Goal: Navigation & Orientation: Find specific page/section

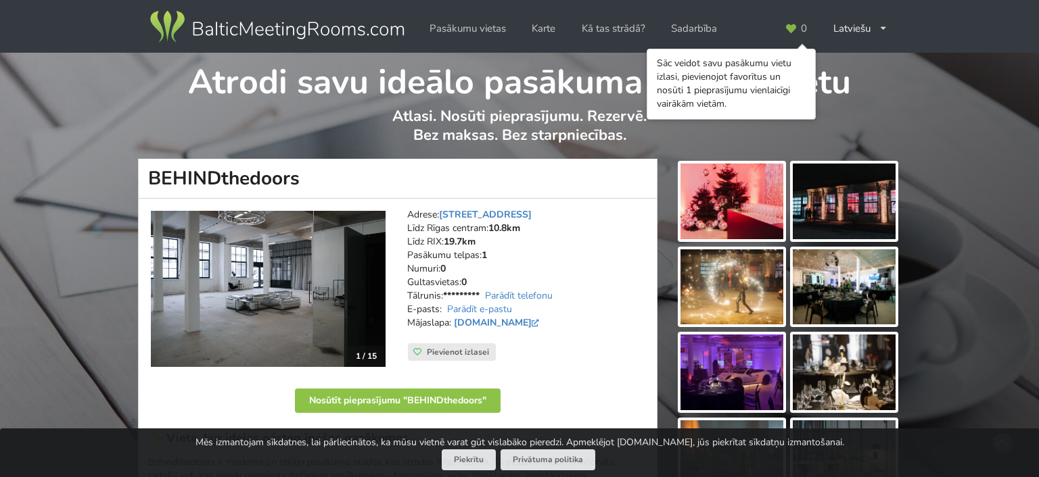
click at [952, 103] on div "Atrodi savu ideālo pasākuma norises vietu Atlasi. Nosūti pieprasījumu. Rezervē.…" at bounding box center [519, 106] width 1039 height 106
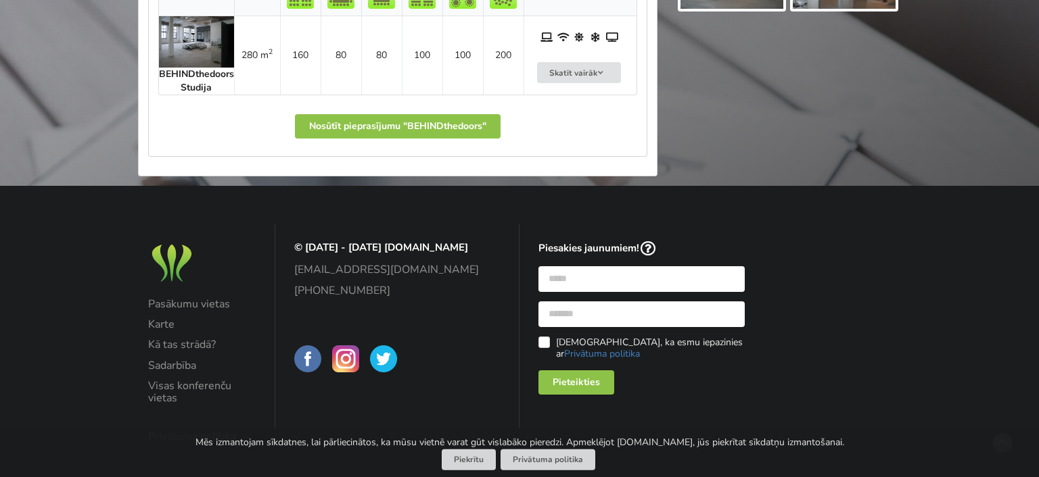
scroll to position [771, 0]
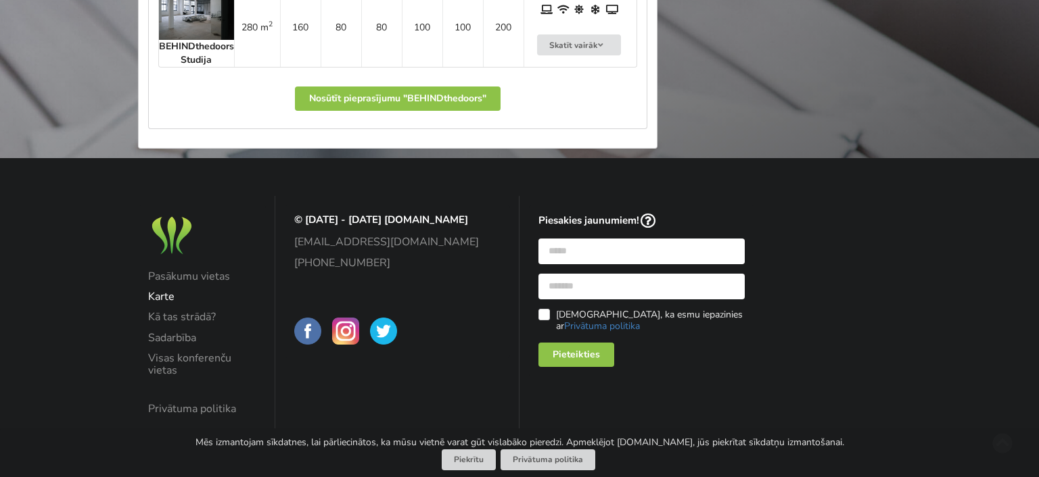
click at [161, 295] on link "Karte" at bounding box center [202, 297] width 109 height 12
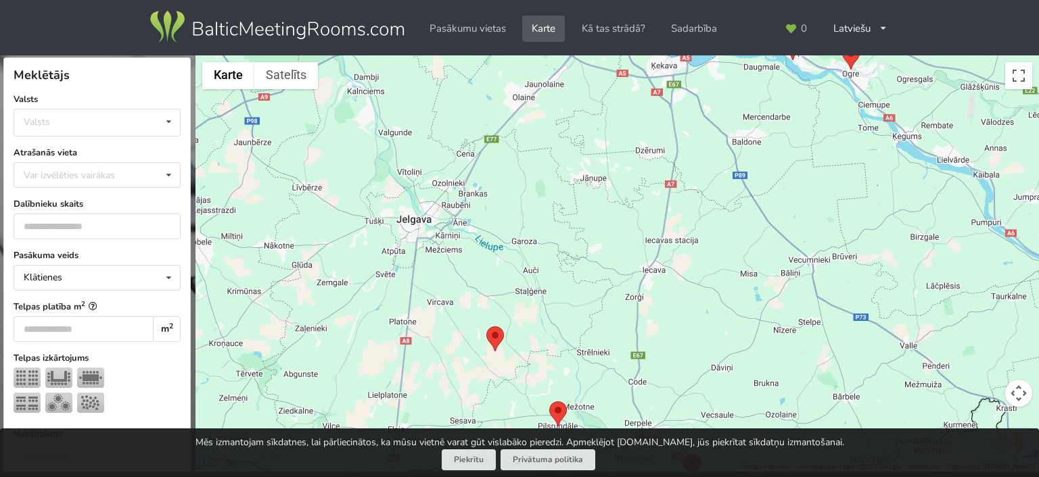
click at [563, 187] on div at bounding box center [616, 263] width 843 height 417
drag, startPoint x: 562, startPoint y: 187, endPoint x: 559, endPoint y: 181, distance: 7.0
click at [561, 186] on div at bounding box center [616, 263] width 843 height 417
drag, startPoint x: 571, startPoint y: 156, endPoint x: 588, endPoint y: 224, distance: 70.9
click at [572, 245] on div at bounding box center [616, 263] width 843 height 417
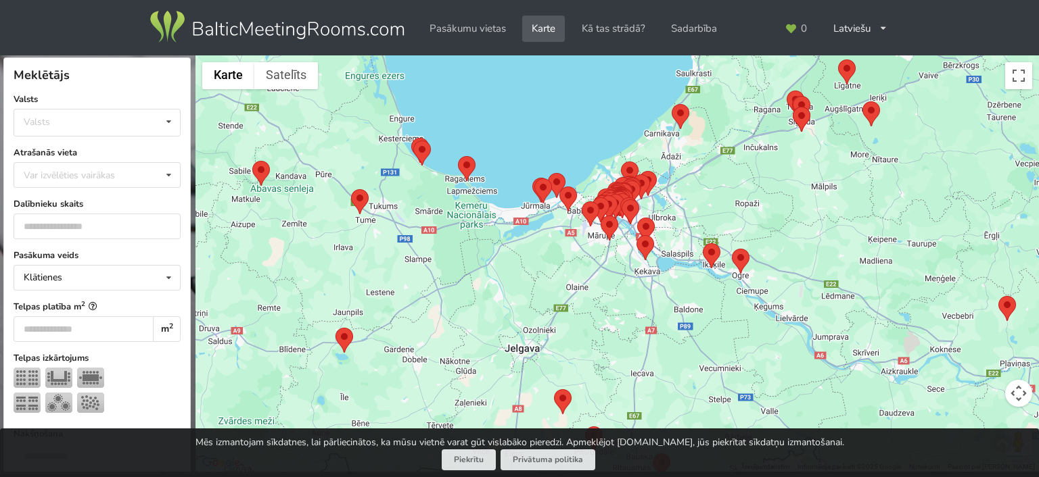
drag, startPoint x: 610, startPoint y: 65, endPoint x: 603, endPoint y: 203, distance: 138.1
click at [603, 203] on img at bounding box center [611, 205] width 18 height 25
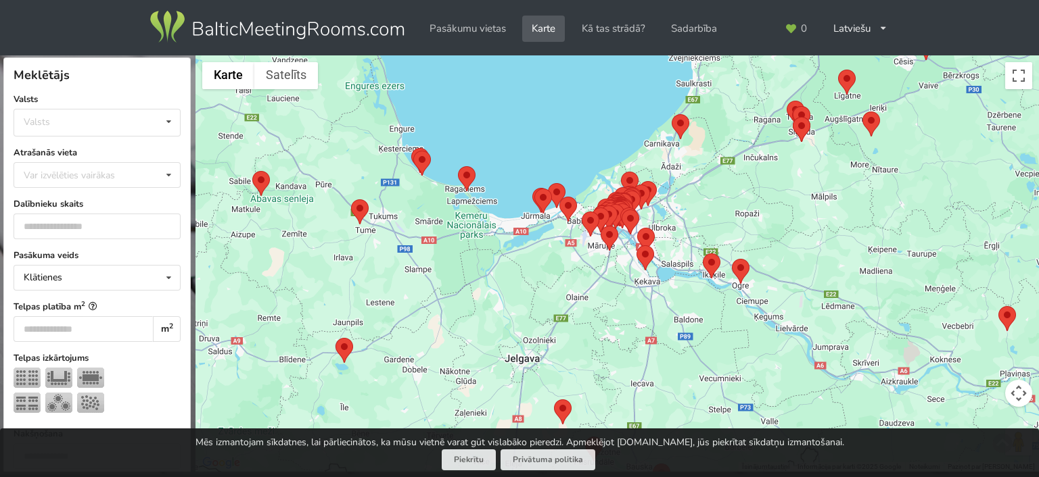
click at [600, 206] on area at bounding box center [600, 206] width 0 height 0
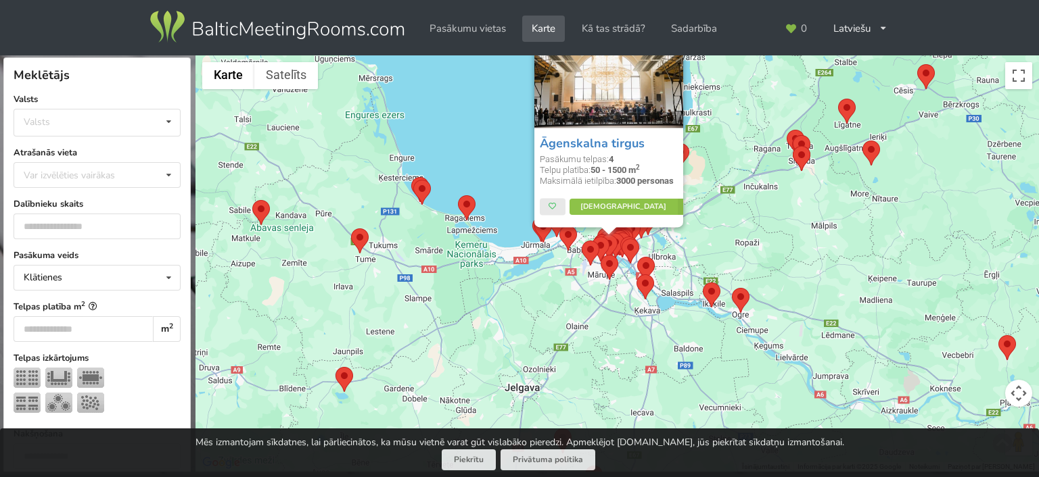
click at [768, 229] on div "Āgenskalna tirgus Pasākumu telpas: 4 Telpu platība: 50 - 1500 m 2 Maksimālā iet…" at bounding box center [616, 263] width 843 height 417
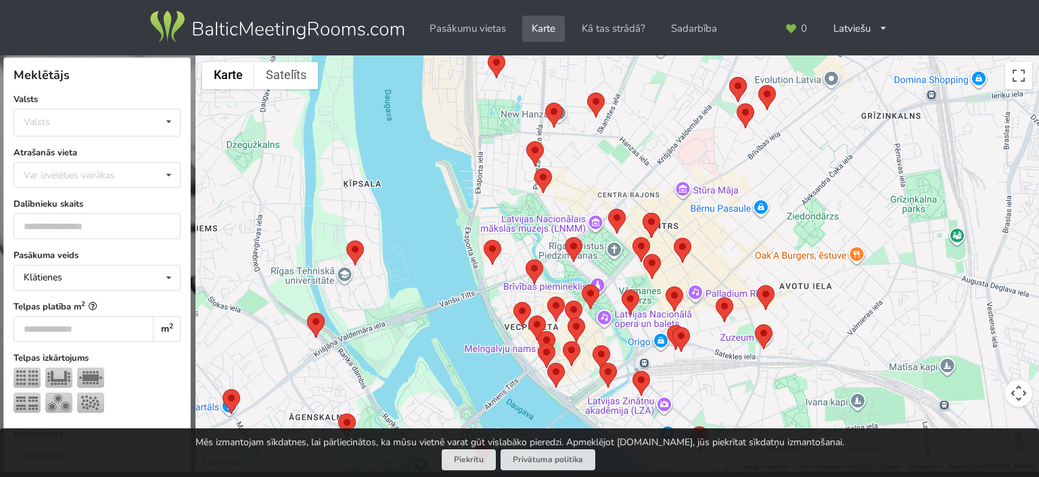
drag, startPoint x: 541, startPoint y: 256, endPoint x: 664, endPoint y: 141, distance: 167.9
click at [664, 141] on div at bounding box center [616, 263] width 843 height 417
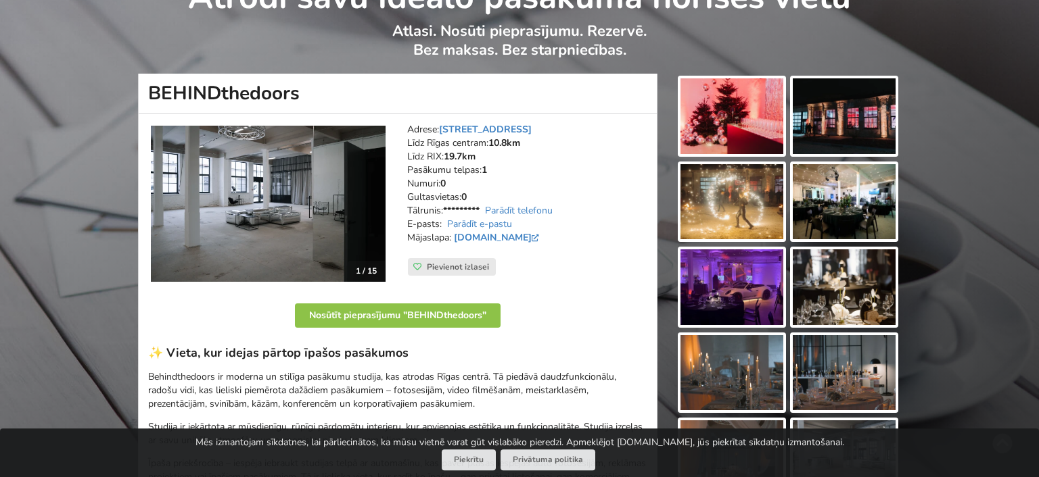
scroll to position [57, 0]
